Goal: Entertainment & Leisure: Consume media (video, audio)

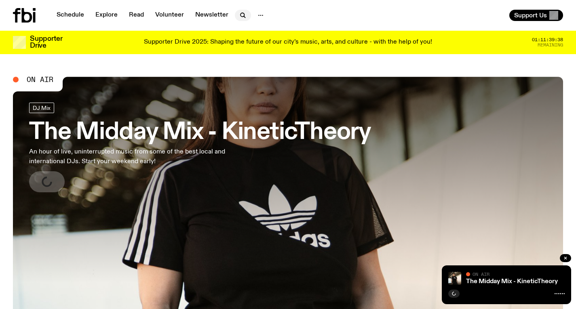
click at [241, 15] on icon "button" at bounding box center [243, 16] width 10 height 10
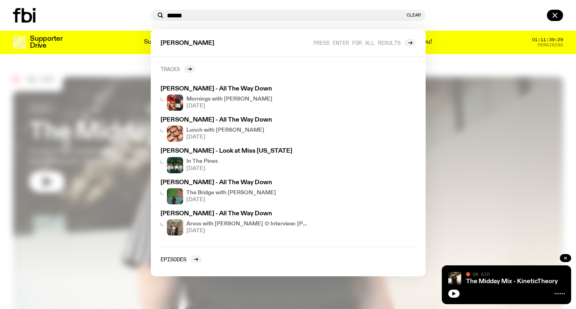
type input "******"
click at [184, 66] on link "Tracks" at bounding box center [178, 69] width 35 height 8
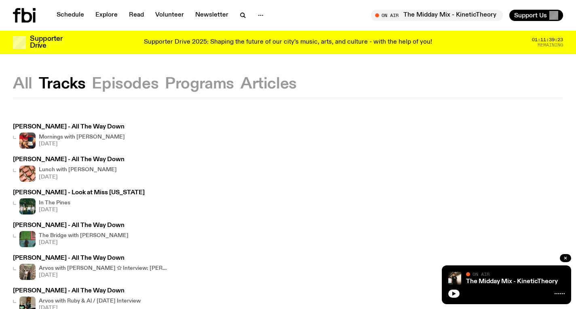
click at [81, 136] on h4 "Mornings with [PERSON_NAME]" at bounding box center [82, 137] width 86 height 5
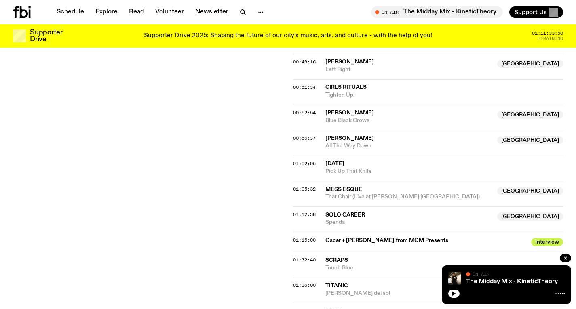
scroll to position [506, 0]
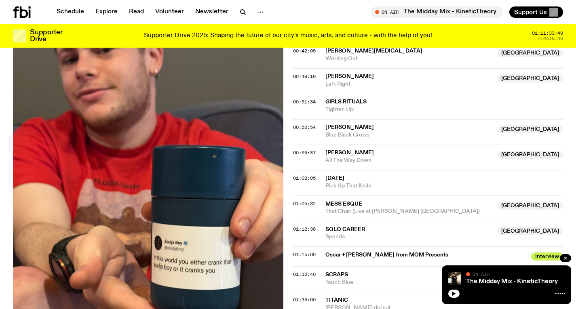
click at [337, 125] on span "[PERSON_NAME]" at bounding box center [350, 128] width 49 height 6
click at [306, 124] on span "00:52:54" at bounding box center [304, 127] width 23 height 6
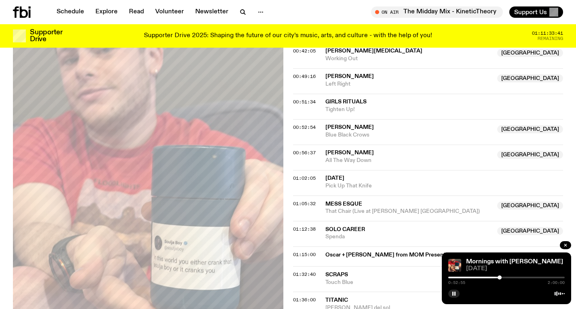
click at [501, 277] on div at bounding box center [500, 278] width 4 height 4
click at [502, 278] on div at bounding box center [501, 278] width 4 height 4
click at [504, 278] on div at bounding box center [502, 278] width 4 height 4
click at [506, 278] on div at bounding box center [507, 278] width 117 height 2
click at [507, 278] on div at bounding box center [506, 278] width 4 height 4
